Goal: Task Accomplishment & Management: Manage account settings

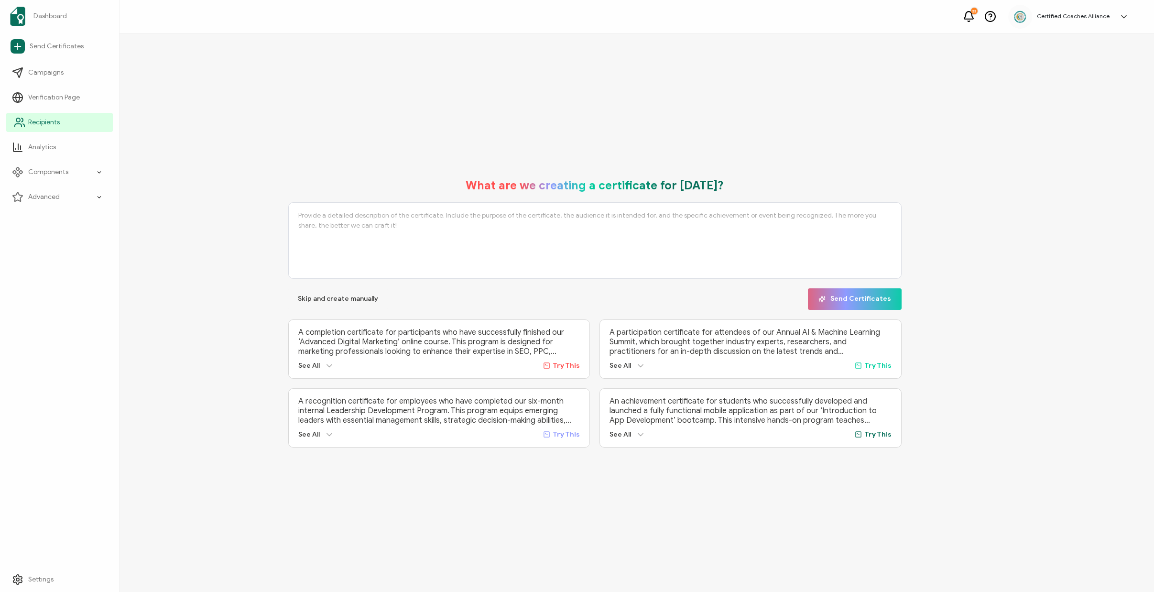
click at [47, 126] on span "Recipients" at bounding box center [44, 123] width 32 height 10
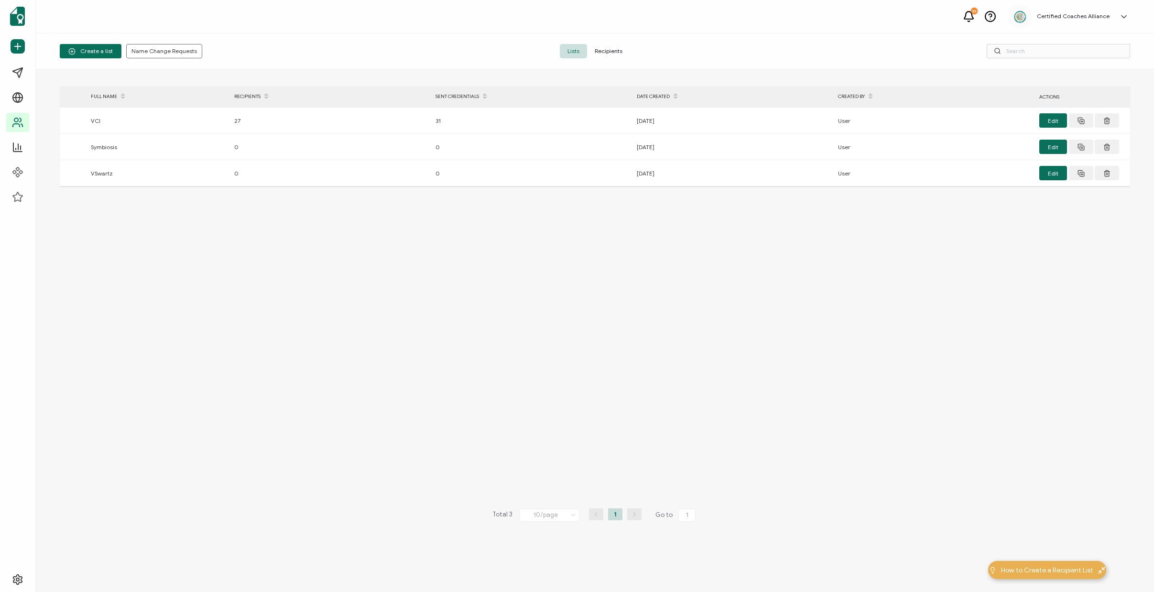
click at [613, 55] on span "Recipients" at bounding box center [608, 51] width 43 height 14
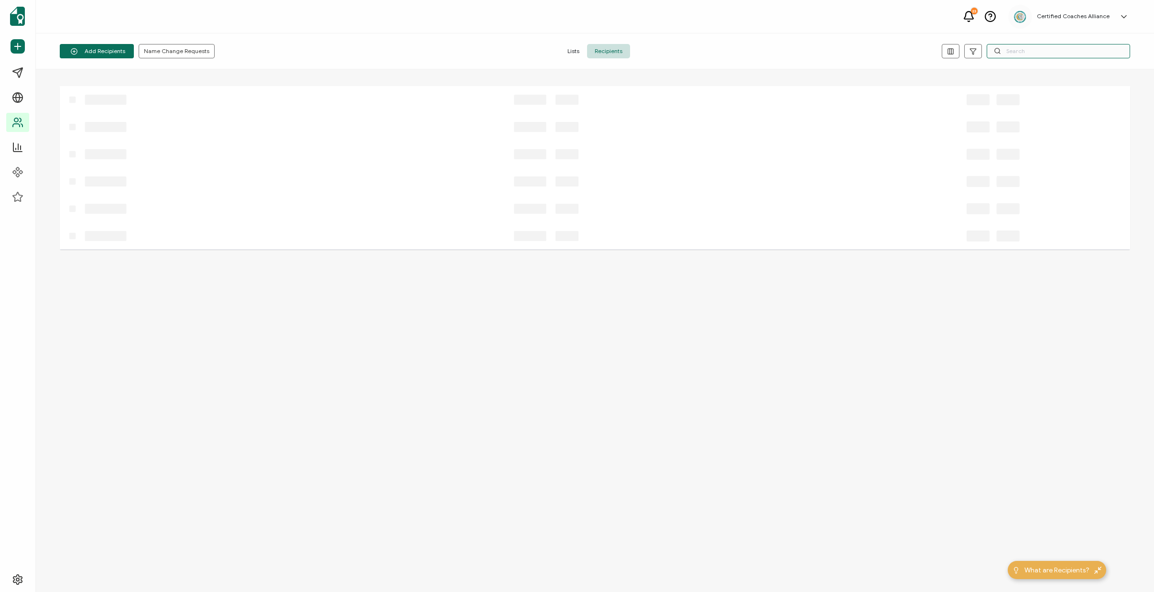
click at [1039, 49] on input "text" at bounding box center [1057, 51] width 143 height 14
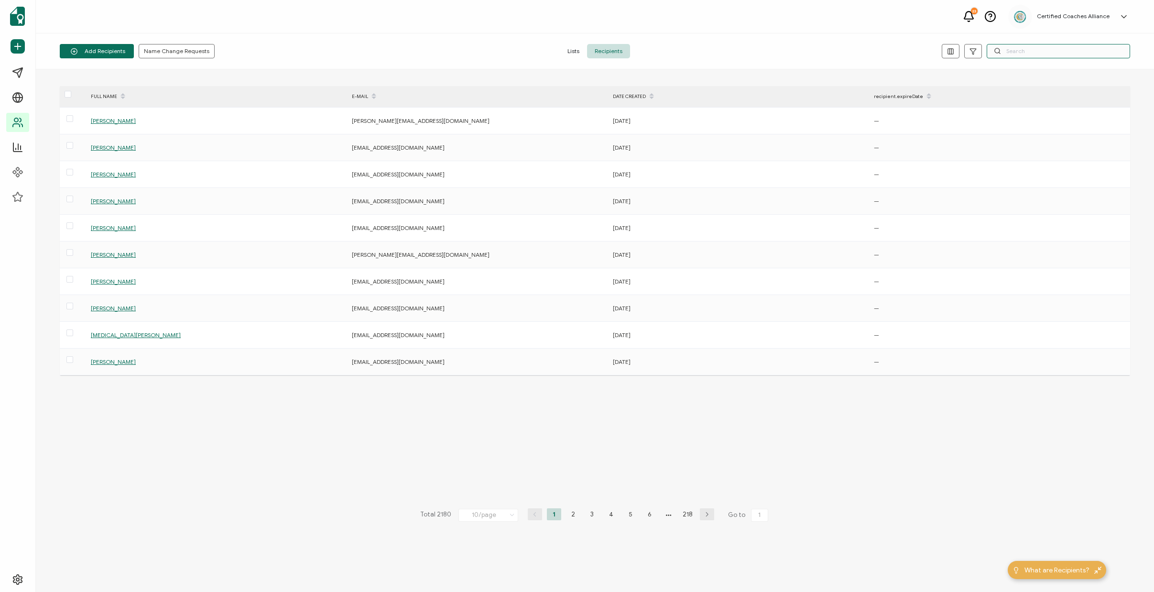
paste input "[EMAIL_ADDRESS][DOMAIN_NAME]"
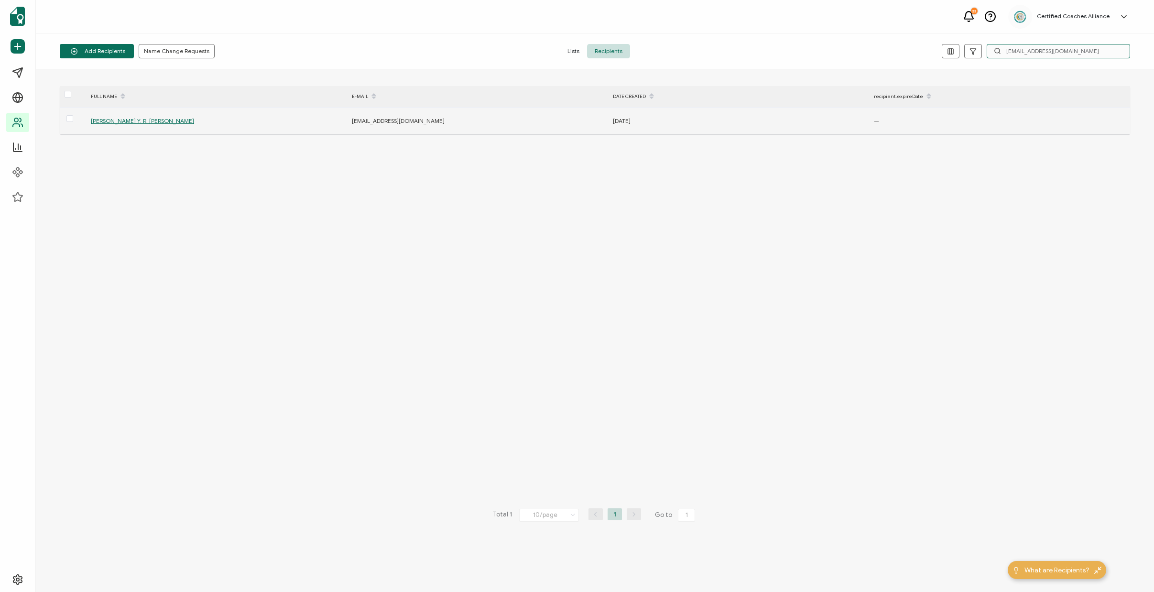
type input "[EMAIL_ADDRESS][DOMAIN_NAME]"
click at [118, 123] on span "[PERSON_NAME] Y. R. [PERSON_NAME]" at bounding box center [142, 120] width 103 height 7
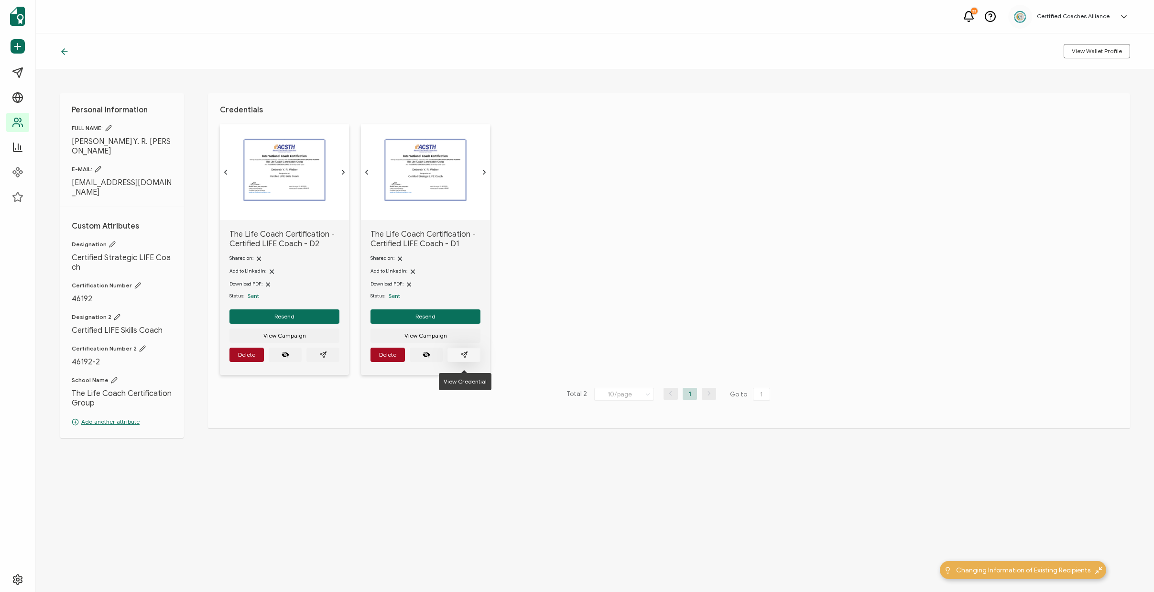
click at [465, 357] on icon "paper plane outline" at bounding box center [464, 355] width 8 height 8
